Goal: Information Seeking & Learning: Learn about a topic

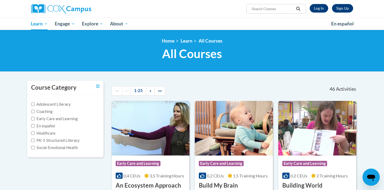
click at [321, 10] on link "Log In" at bounding box center [319, 8] width 19 height 9
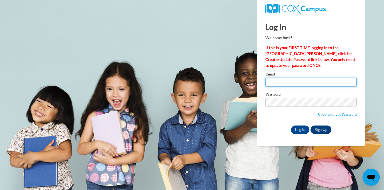
type input "rscaggs3@ivytech.edu"
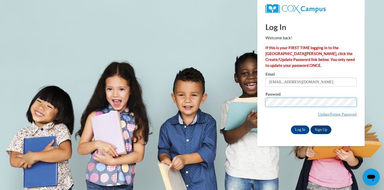
click at [300, 129] on input "Log In" at bounding box center [300, 130] width 19 height 9
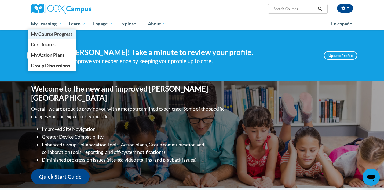
click at [46, 32] on span "My Course Progress" at bounding box center [52, 34] width 42 height 6
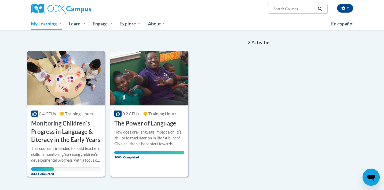
scroll to position [48, 0]
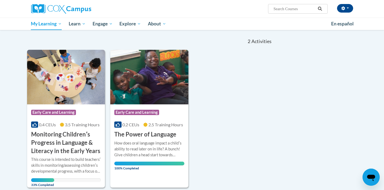
click at [60, 146] on h3 "Monitoring Childrenʹs Progress in Language & Literacy in the Early Years" at bounding box center [66, 143] width 70 height 25
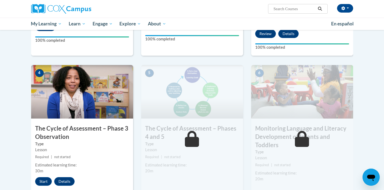
scroll to position [316, 0]
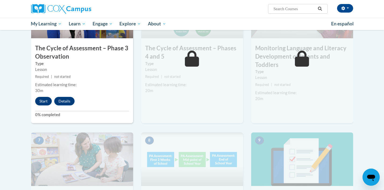
click at [47, 99] on button "Start" at bounding box center [43, 101] width 17 height 9
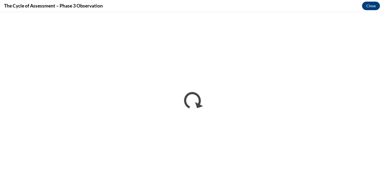
scroll to position [0, 0]
